Goal: Information Seeking & Learning: Learn about a topic

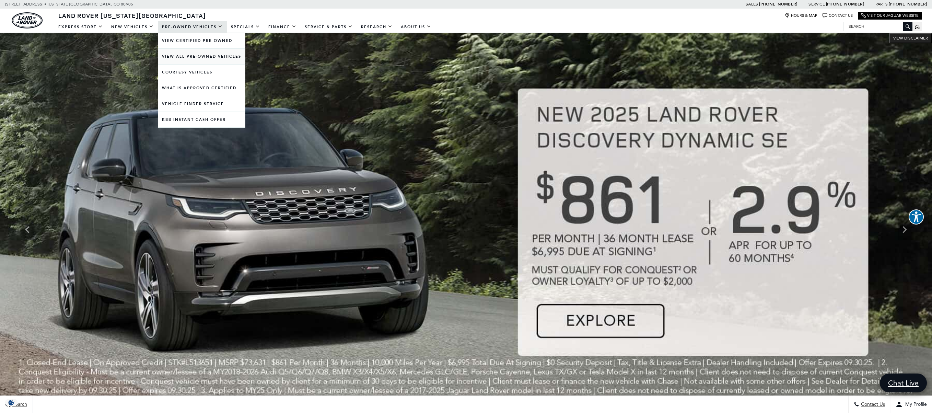
click at [177, 60] on link "View All Pre-Owned Vehicles" at bounding box center [202, 56] width 88 height 15
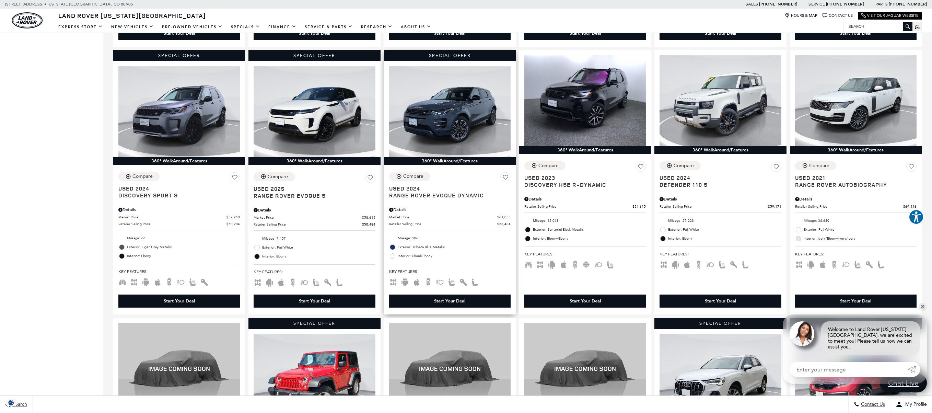
scroll to position [422, 0]
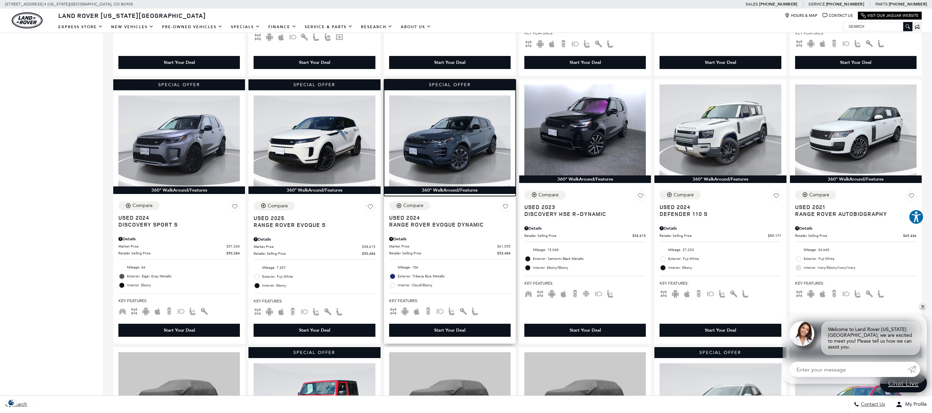
click at [446, 140] on img at bounding box center [450, 140] width 122 height 91
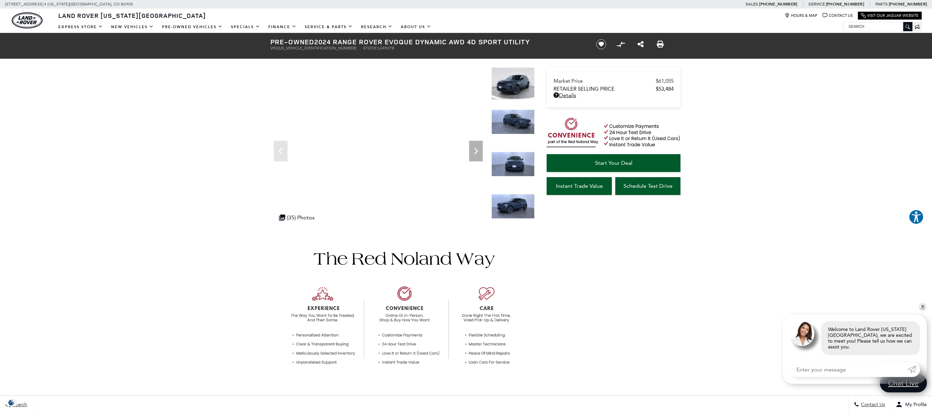
drag, startPoint x: 341, startPoint y: 48, endPoint x: 356, endPoint y: 49, distance: 15.1
click at [356, 49] on ul "VIN: SALZL2FX8RH249278 Stock: L249278" at bounding box center [427, 48] width 314 height 5
copy li "Stock: L249278"
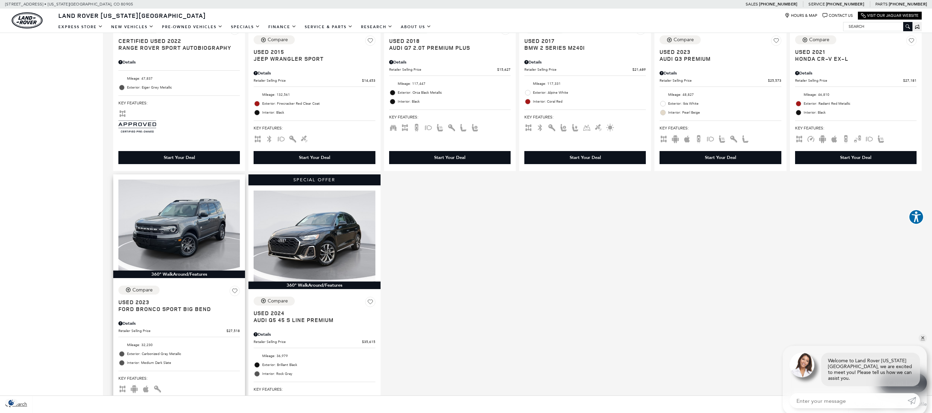
scroll to position [866, 0]
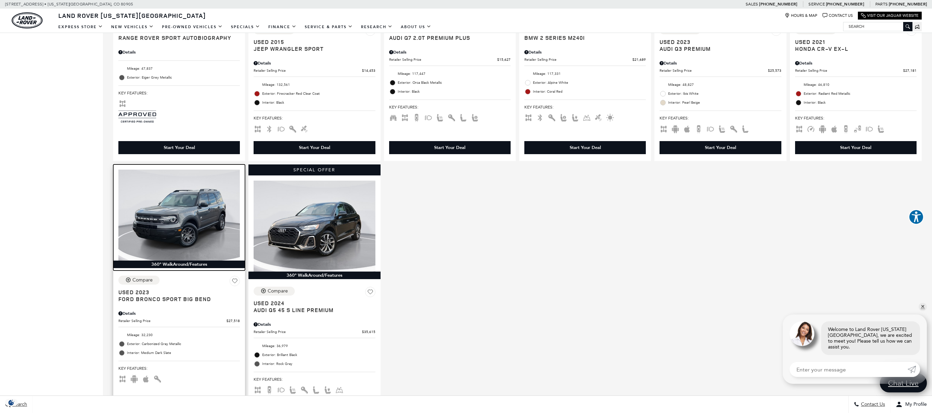
click at [191, 234] on img at bounding box center [179, 215] width 122 height 91
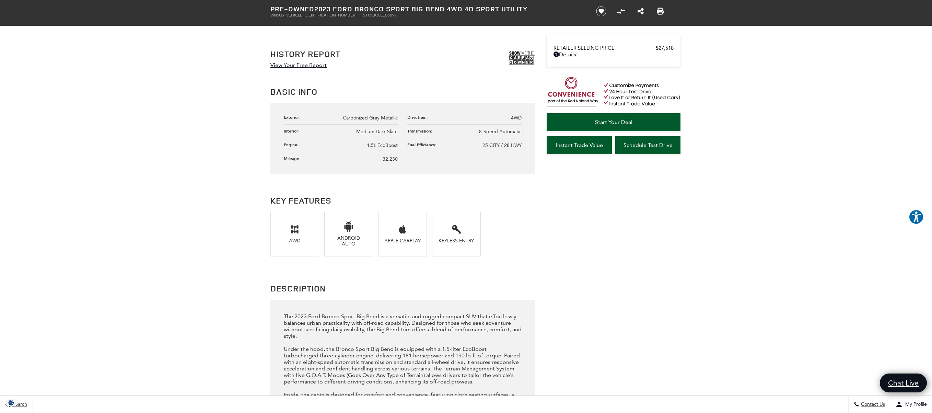
scroll to position [22, 0]
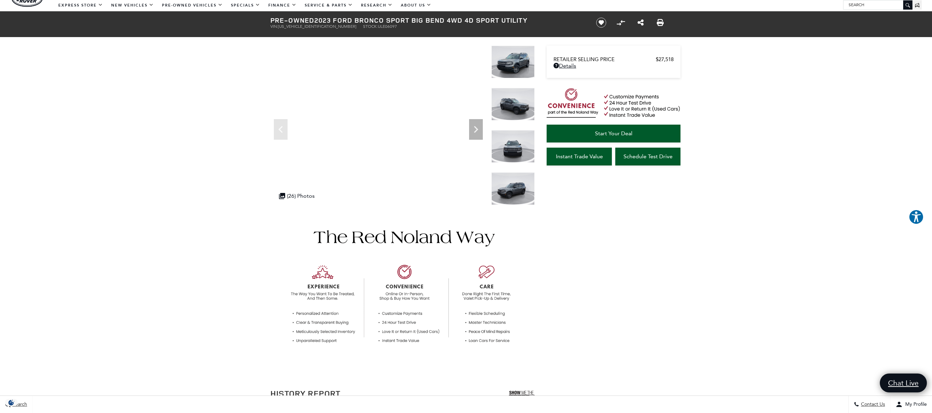
drag, startPoint x: 343, startPoint y: 27, endPoint x: 368, endPoint y: 27, distance: 25.1
click at [368, 27] on ul "VIN: 3FMCR9B60PRE06097 Stock: ULE06097" at bounding box center [427, 26] width 314 height 5
copy li "Stock: ULE06097"
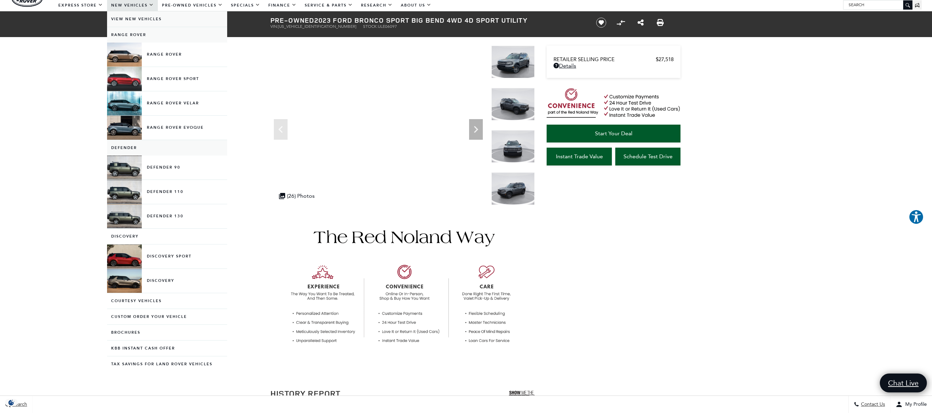
click at [132, 14] on link "View New Vehicles" at bounding box center [167, 18] width 120 height 15
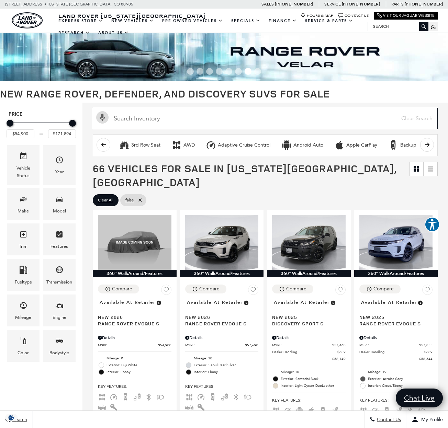
click at [169, 120] on input "Search Inventory" at bounding box center [265, 118] width 345 height 21
paste input "L249278"
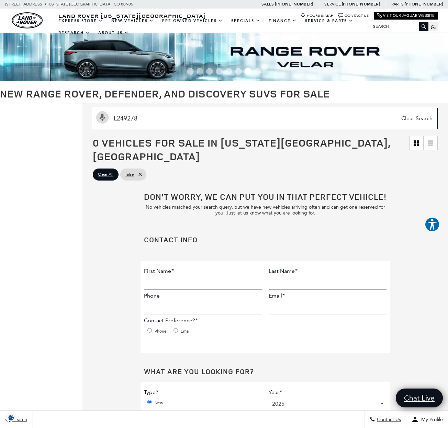
type input "L249278"
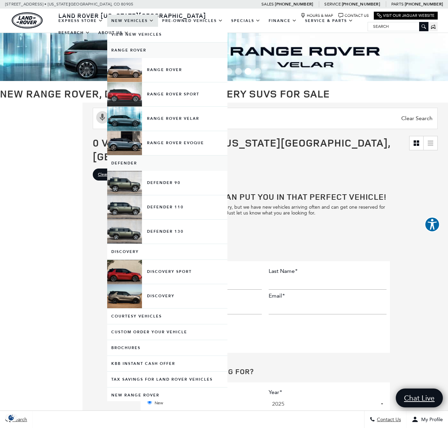
click at [134, 25] on link "New Vehicles" at bounding box center [132, 21] width 51 height 12
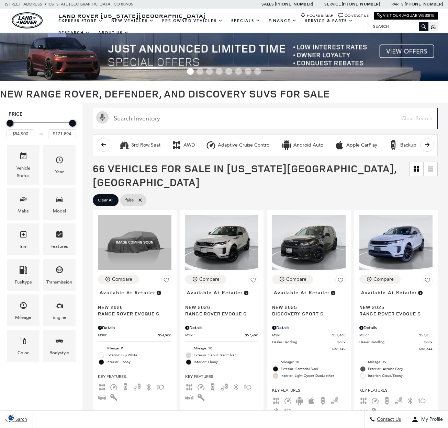
click at [283, 125] on input "text" at bounding box center [265, 118] width 345 height 21
click at [203, 119] on input "text" at bounding box center [265, 118] width 345 height 21
paste input "L249278"
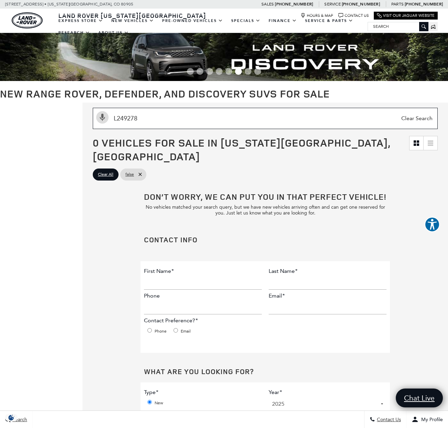
click at [154, 118] on input "L249278" at bounding box center [265, 118] width 345 height 21
paste input "Evoque Dynamic"
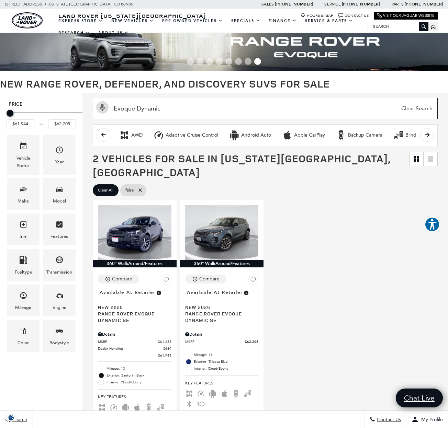
scroll to position [56, 0]
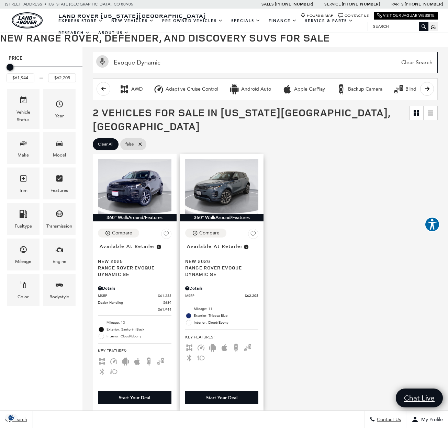
type input "Evoque Dynamic"
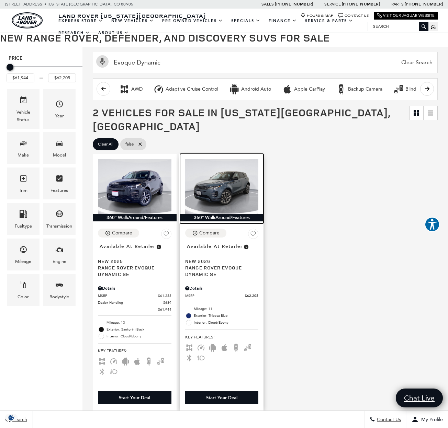
click at [217, 176] on img at bounding box center [221, 186] width 73 height 55
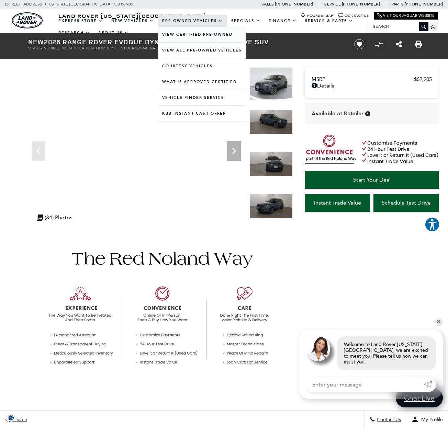
click at [188, 38] on link "View Certified Pre-Owned" at bounding box center [202, 34] width 88 height 15
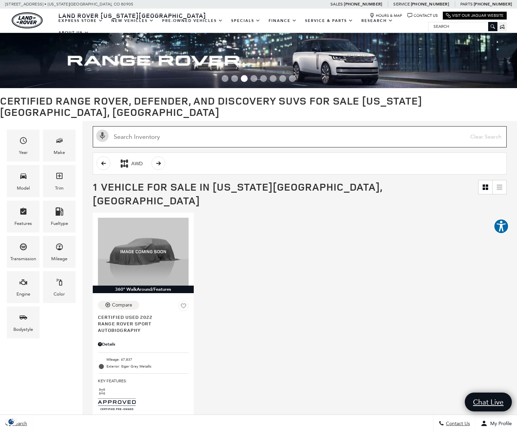
click at [149, 126] on input "Search Inventory" at bounding box center [300, 136] width 414 height 21
paste input "2024 RR Evoque Dynamic"
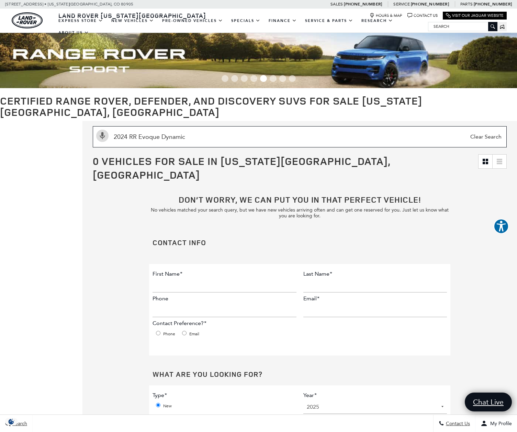
click at [136, 126] on input "2024 RR Evoque Dynamic" at bounding box center [300, 136] width 414 height 21
click at [138, 126] on input "2024 RR Evoque Dynamic" at bounding box center [300, 136] width 414 height 21
type input "2024 Evoque Dynamic"
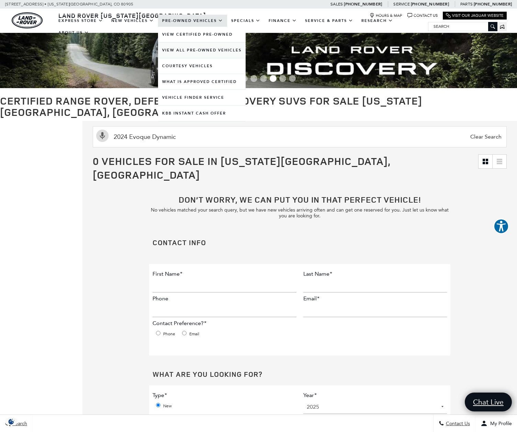
click at [200, 54] on link "View All Pre-Owned Vehicles" at bounding box center [202, 50] width 88 height 15
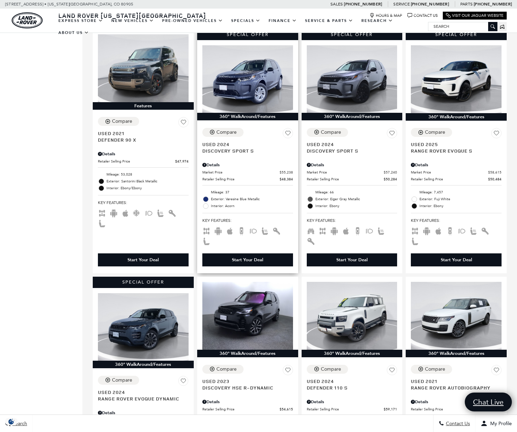
scroll to position [496, 0]
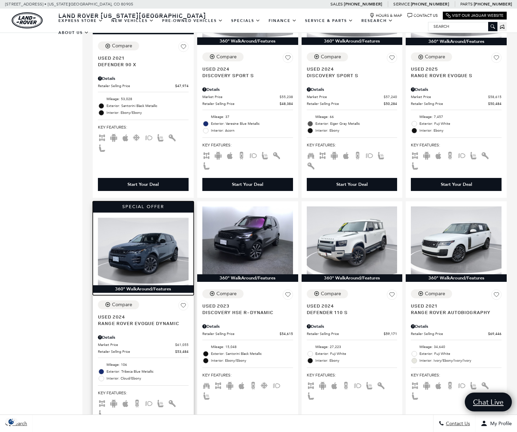
click at [134, 241] on img at bounding box center [143, 252] width 91 height 68
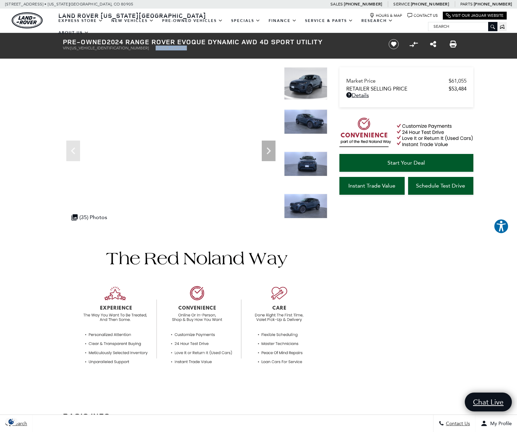
drag, startPoint x: 117, startPoint y: 49, endPoint x: 159, endPoint y: 48, distance: 41.9
click at [159, 48] on ul "VIN: SALZL2FX8RH249278 Stock: L249278" at bounding box center [220, 48] width 314 height 5
copy li "Stock: L249278"
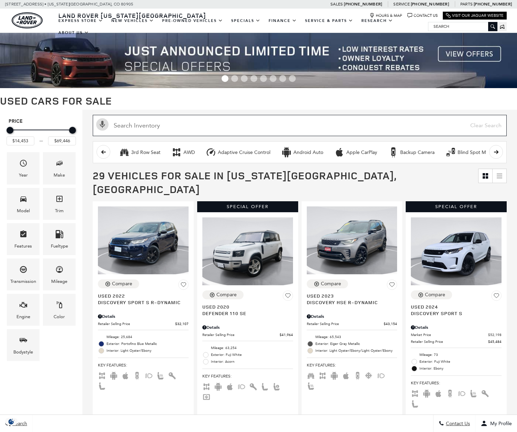
click at [163, 129] on input "text" at bounding box center [300, 125] width 414 height 21
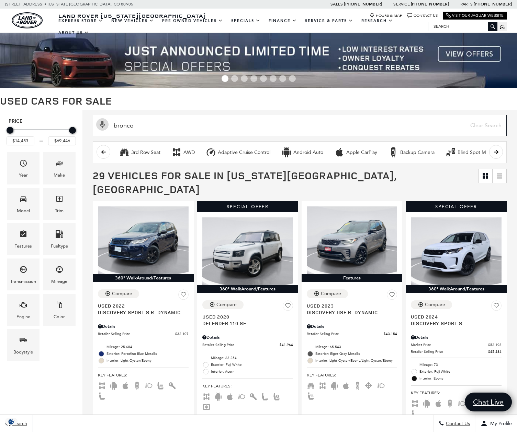
type input "bronco"
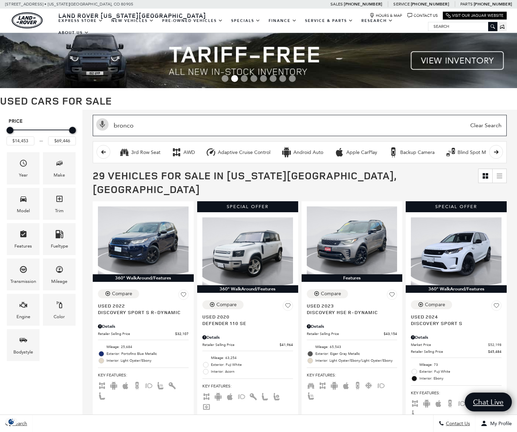
type input "$27,518"
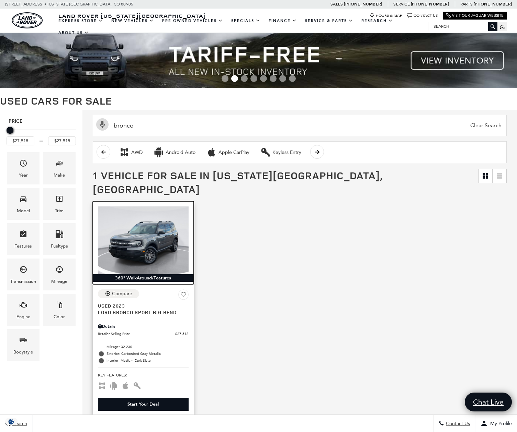
click at [141, 215] on img at bounding box center [143, 241] width 91 height 68
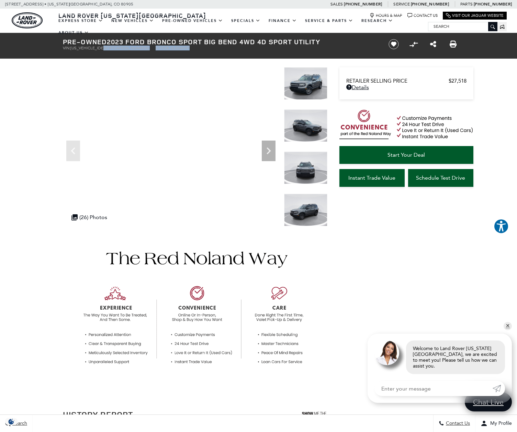
drag, startPoint x: 160, startPoint y: 48, endPoint x: 107, endPoint y: 47, distance: 52.5
click at [107, 47] on ul "VIN: [US_VEHICLE_IDENTIFICATION_NUMBER] Stock: ULE06097" at bounding box center [220, 48] width 314 height 5
click at [155, 50] on span "Stock:" at bounding box center [162, 48] width 15 height 5
drag, startPoint x: 118, startPoint y: 49, endPoint x: 163, endPoint y: 51, distance: 44.3
click at [162, 50] on ul "VIN: [US_VEHICLE_IDENTIFICATION_NUMBER] Stock: ULE06097" at bounding box center [220, 48] width 314 height 5
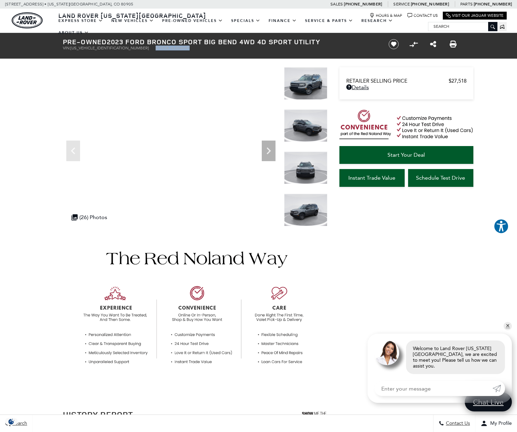
copy li "Stock: ULE06097"
click at [306, 212] on img at bounding box center [305, 210] width 43 height 33
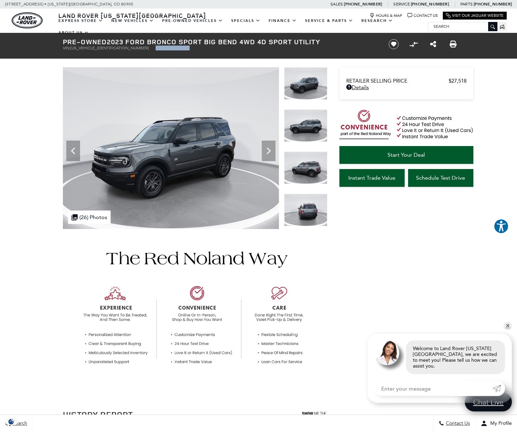
click at [310, 157] on img at bounding box center [305, 168] width 43 height 33
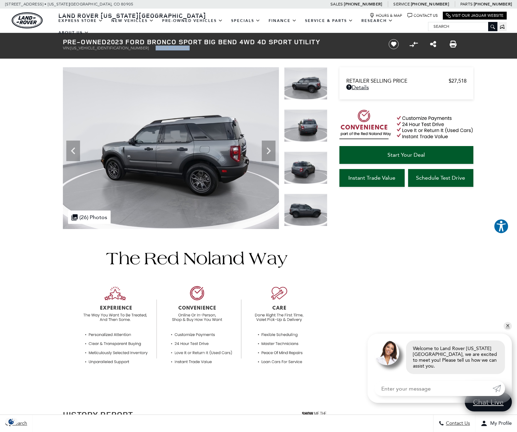
click at [308, 212] on img at bounding box center [305, 210] width 43 height 33
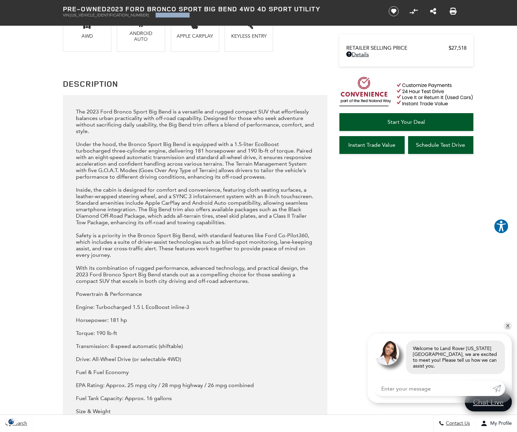
scroll to position [321, 0]
